Goal: Task Accomplishment & Management: Manage account settings

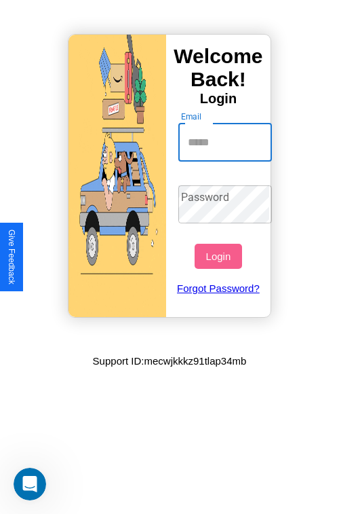
click at [227, 142] on input "Email" at bounding box center [225, 142] width 94 height 38
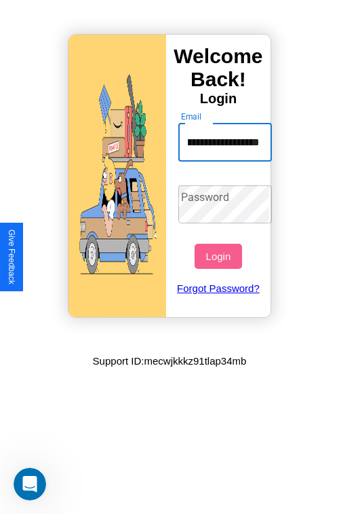
scroll to position [0, 64]
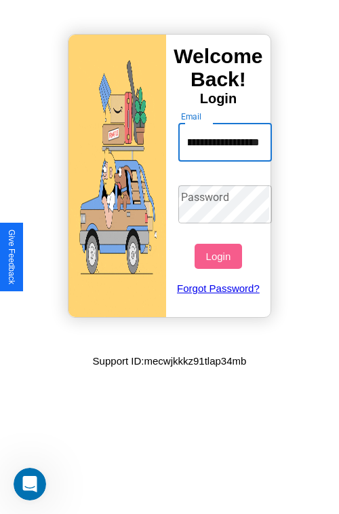
type input "**********"
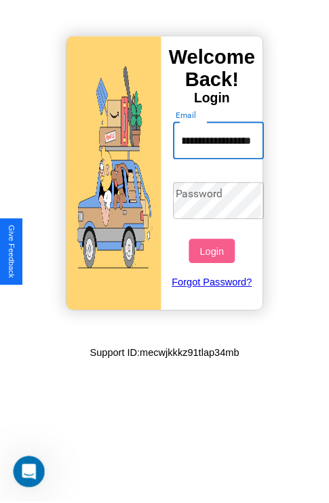
scroll to position [0, 0]
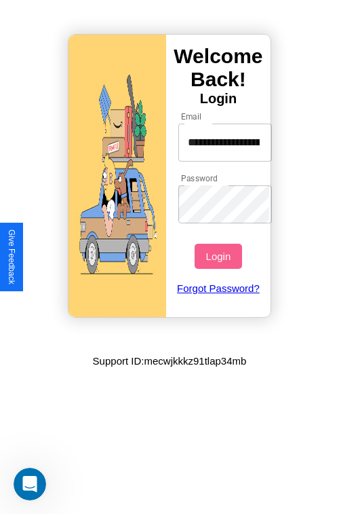
click at [220, 256] on button "Login" at bounding box center [218, 256] width 47 height 25
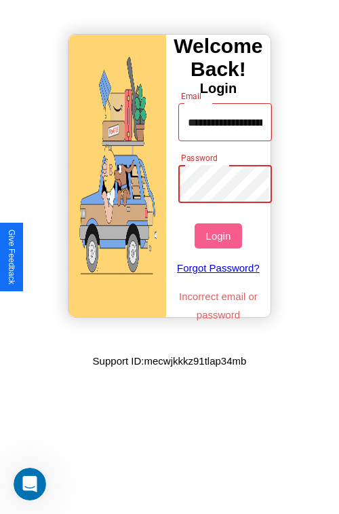
click at [220, 235] on button "Login" at bounding box center [218, 235] width 47 height 25
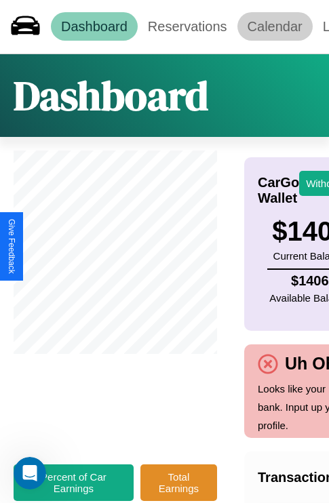
click at [275, 26] on link "Calendar" at bounding box center [274, 26] width 75 height 28
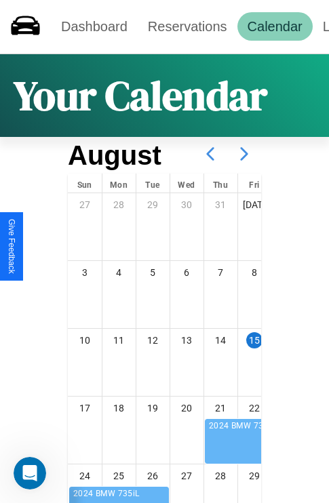
click at [244, 154] on icon at bounding box center [244, 154] width 34 height 34
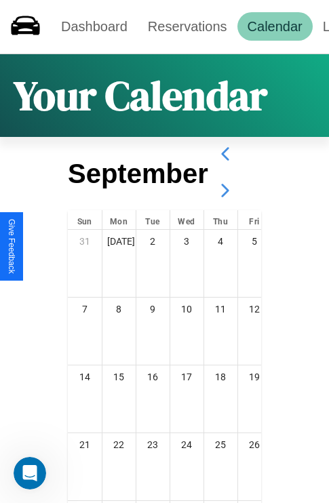
click at [225, 191] on icon at bounding box center [225, 191] width 34 height 34
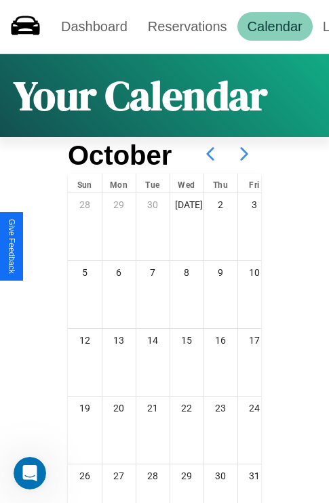
click at [244, 154] on icon at bounding box center [244, 154] width 34 height 34
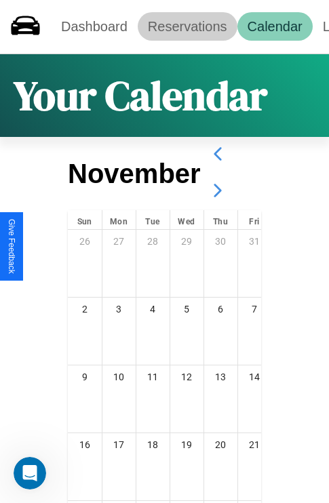
click at [187, 26] on link "Reservations" at bounding box center [188, 26] width 100 height 28
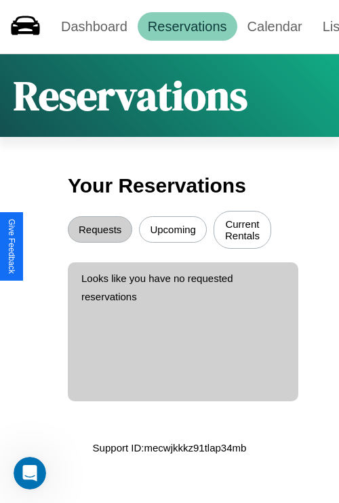
click at [173, 231] on button "Upcoming" at bounding box center [173, 229] width 68 height 26
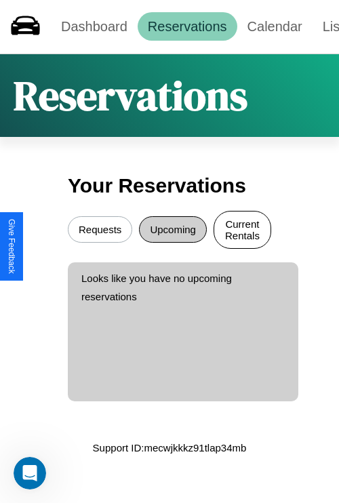
click at [242, 231] on button "Current Rentals" at bounding box center [243, 230] width 58 height 38
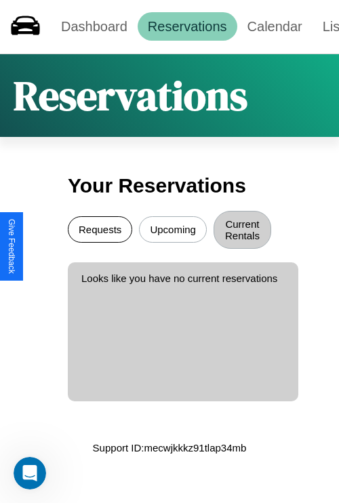
click at [100, 231] on button "Requests" at bounding box center [100, 229] width 64 height 26
